Goal: Ask a question

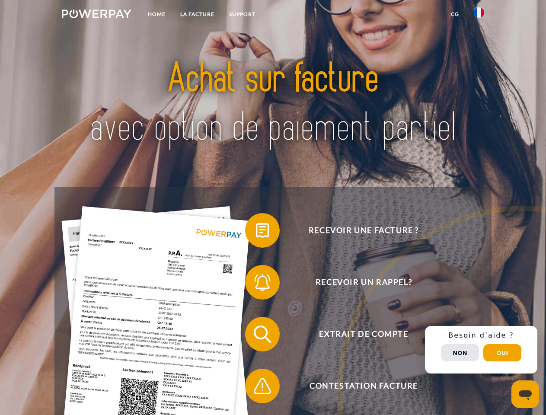
click at [96, 15] on img at bounding box center [97, 14] width 70 height 9
click at [479, 15] on img at bounding box center [479, 12] width 10 height 10
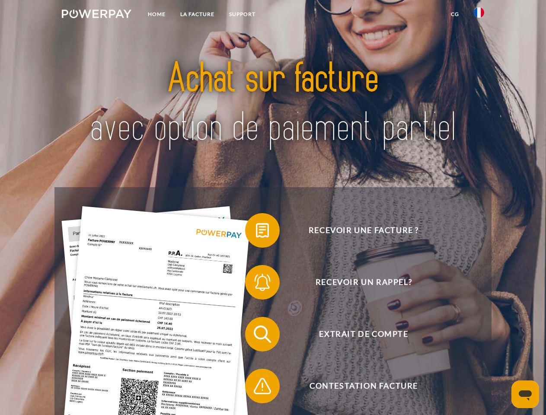
click at [455, 14] on link "CG" at bounding box center [455, 14] width 23 height 16
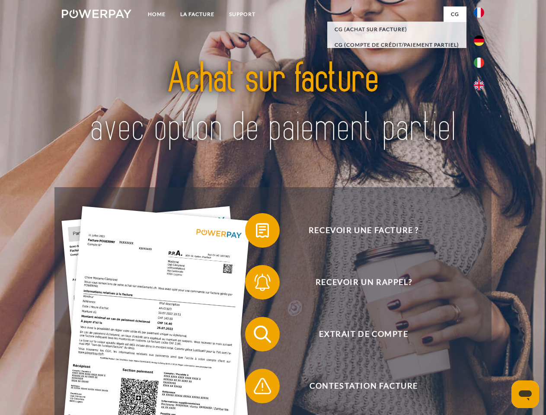
click at [256, 232] on span at bounding box center [249, 230] width 43 height 43
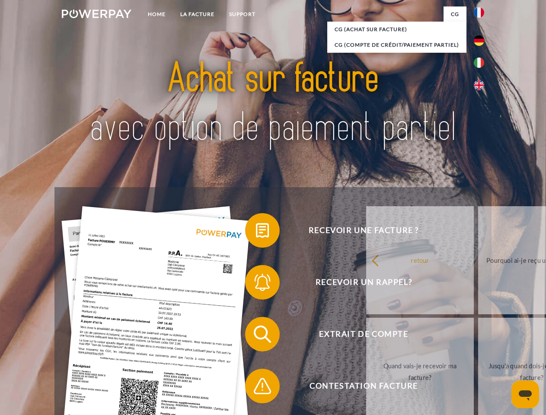
click at [256, 284] on span at bounding box center [249, 282] width 43 height 43
click at [478, 336] on link "Jusqu'à quand dois-je payer ma facture?" at bounding box center [532, 372] width 108 height 108
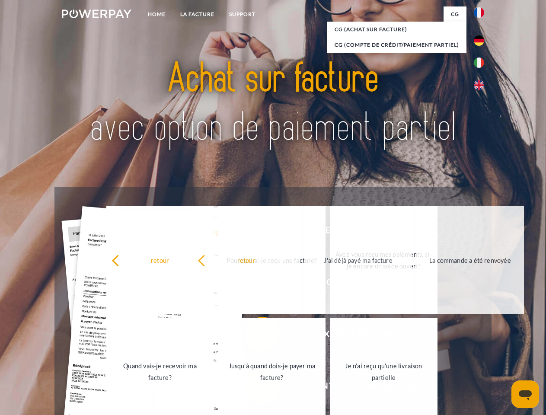
click at [330, 388] on link "Je n'ai reçu qu'une livraison partielle" at bounding box center [384, 372] width 108 height 108
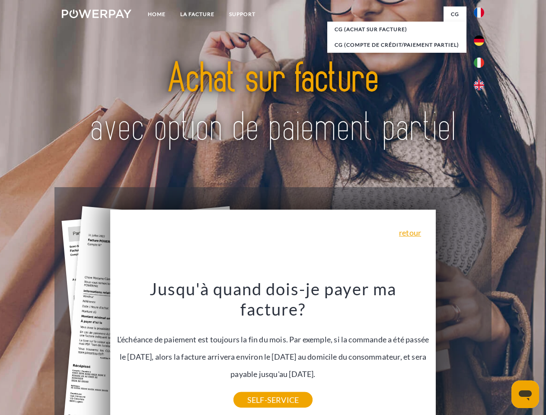
click at [481, 350] on div "Recevoir une facture ? Recevoir un rappel? Extrait de compte retour" at bounding box center [272, 360] width 437 height 346
click at [460, 352] on span "Extrait de compte" at bounding box center [364, 334] width 212 height 35
click at [503, 353] on header "Home LA FACTURE Support" at bounding box center [273, 298] width 546 height 597
